Goal: Information Seeking & Learning: Learn about a topic

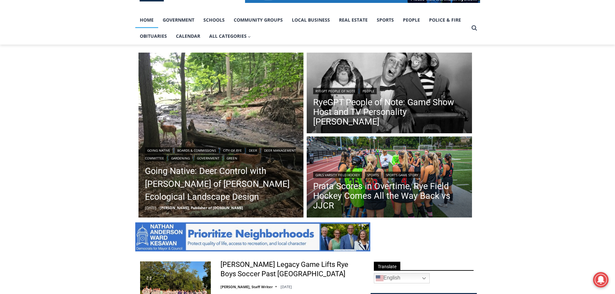
scroll to position [129, 0]
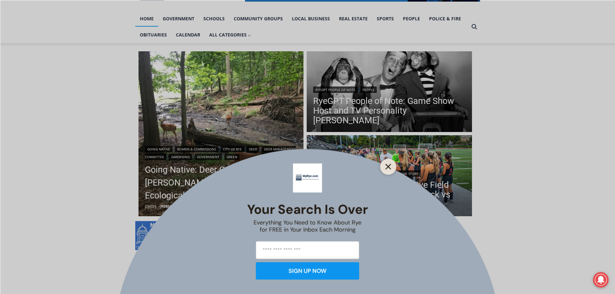
click at [386, 163] on button "Close" at bounding box center [388, 166] width 9 height 9
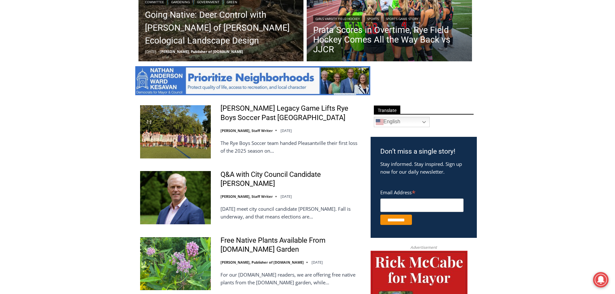
scroll to position [291, 0]
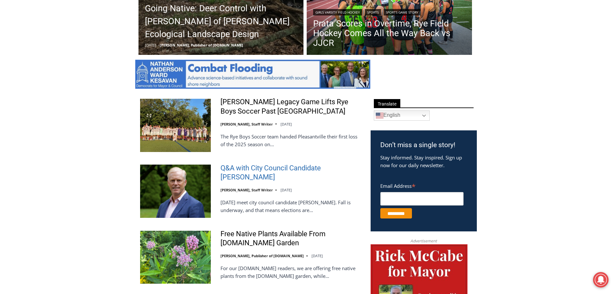
click at [243, 167] on link "Q&A with City Council Candidate [PERSON_NAME]" at bounding box center [292, 173] width 142 height 18
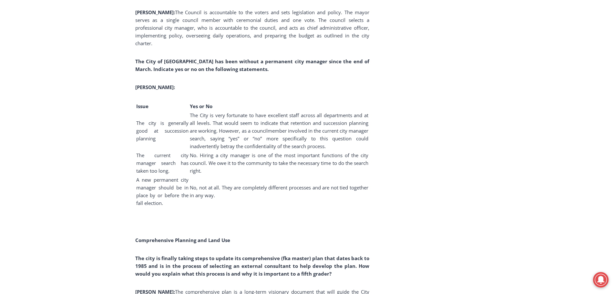
scroll to position [1828, 0]
